Goal: Transaction & Acquisition: Purchase product/service

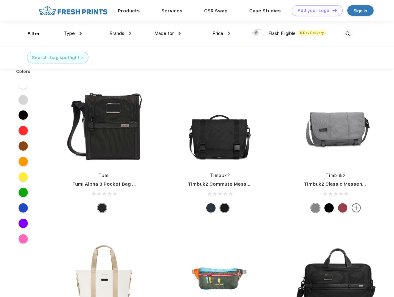
click at [315, 11] on link "Add your Logo Design Tool" at bounding box center [316, 10] width 51 height 11
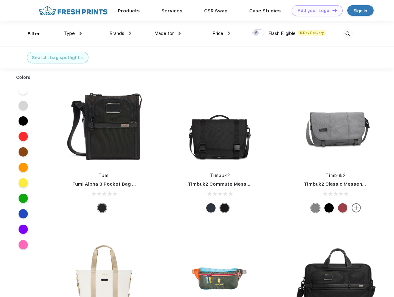
click at [0, 0] on div "Design Tool" at bounding box center [0, 0] width 0 height 0
click at [332, 10] on link "Add your Logo Design Tool" at bounding box center [316, 10] width 51 height 11
click at [30, 34] on div "Filter" at bounding box center [34, 33] width 13 height 7
click at [73, 33] on span "Type" at bounding box center [69, 34] width 11 height 6
click at [120, 33] on span "Brands" at bounding box center [116, 34] width 15 height 6
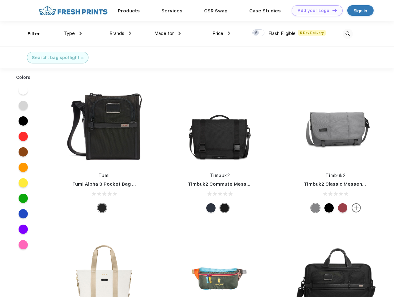
click at [168, 33] on span "Made for" at bounding box center [163, 34] width 19 height 6
click at [221, 33] on span "Price" at bounding box center [217, 34] width 11 height 6
click at [258, 33] on div at bounding box center [258, 32] width 12 height 7
click at [256, 33] on input "checkbox" at bounding box center [254, 31] width 4 height 4
click at [347, 34] on img at bounding box center [348, 34] width 10 height 10
